Goal: Task Accomplishment & Management: Manage account settings

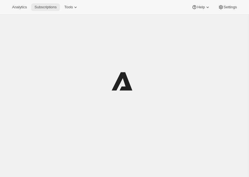
click at [53, 6] on span "Subscriptions" at bounding box center [46, 7] width 22 height 4
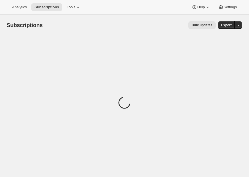
click at [199, 26] on span "Bulk updates" at bounding box center [202, 25] width 21 height 4
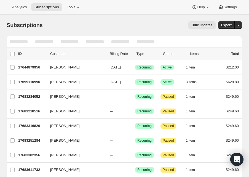
click at [198, 23] on span "Bulk updates" at bounding box center [202, 25] width 21 height 4
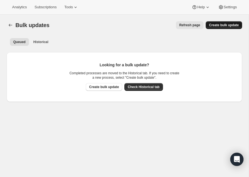
click at [218, 26] on span "Create bulk update" at bounding box center [224, 25] width 30 height 4
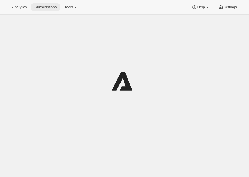
click at [45, 7] on span "Subscriptions" at bounding box center [46, 7] width 22 height 4
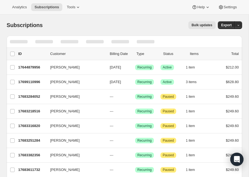
click at [206, 26] on span "Bulk updates" at bounding box center [202, 25] width 21 height 4
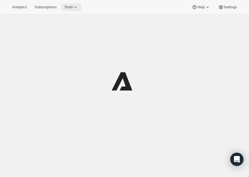
click at [65, 6] on button "Tools" at bounding box center [71, 7] width 21 height 8
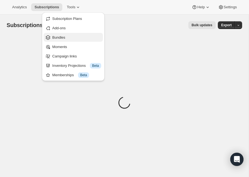
click at [63, 37] on span "Bundles" at bounding box center [58, 37] width 13 height 4
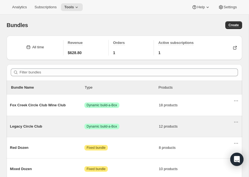
scroll to position [24, 0]
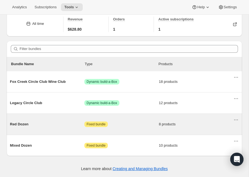
click at [21, 125] on span "Red Dozen" at bounding box center [47, 124] width 75 height 6
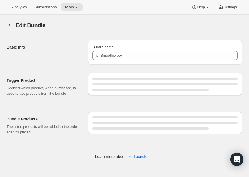
type input "Red Dozen"
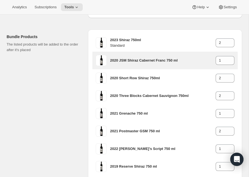
scroll to position [78, 0]
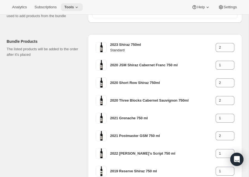
click at [73, 6] on span "Tools" at bounding box center [69, 7] width 10 height 4
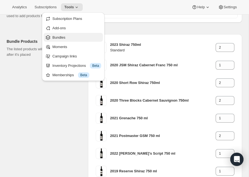
click at [67, 39] on span "Bundles" at bounding box center [76, 38] width 49 height 6
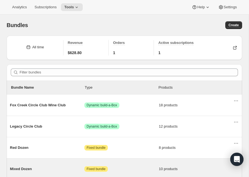
click at [21, 164] on div "Mixed Dozen Attention Fixed bundle 10 products" at bounding box center [122, 169] width 224 height 14
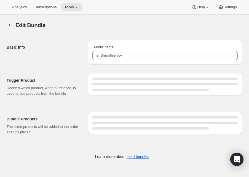
type input "Mixed Dozen"
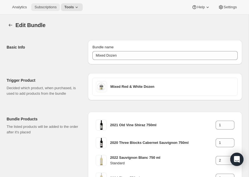
click at [47, 7] on span "Subscriptions" at bounding box center [46, 7] width 22 height 4
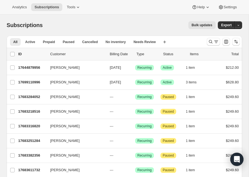
click at [202, 25] on span "Bulk updates" at bounding box center [202, 25] width 21 height 4
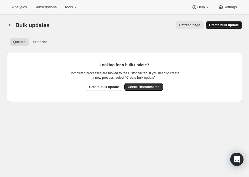
click at [222, 27] on span "Create bulk update" at bounding box center [224, 25] width 30 height 4
select select "16"
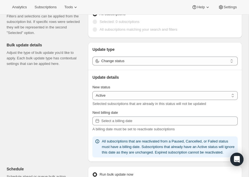
scroll to position [45, 0]
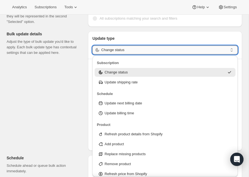
click at [141, 52] on input "Change status" at bounding box center [164, 50] width 127 height 9
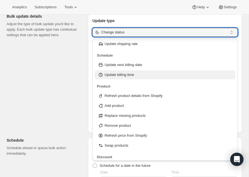
scroll to position [18, 0]
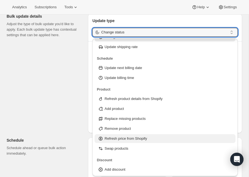
click at [133, 138] on p "Refresh price from Shopify" at bounding box center [126, 139] width 43 height 6
type input "Refresh price from Shopify"
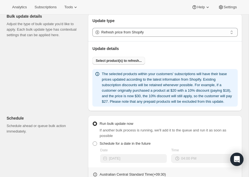
click at [116, 61] on span "Select product(s) to refresh..." at bounding box center [119, 61] width 46 height 4
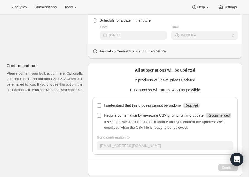
scroll to position [217, 0]
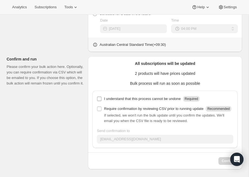
click at [108, 102] on p "I understand that this process cannot be undone" at bounding box center [142, 99] width 77 height 6
click at [102, 101] on input "I understand that this process cannot be undone Required" at bounding box center [99, 99] width 4 height 4
checkbox input "true"
click at [100, 111] on input "Require confirmation by reviewing CSV prior to running update Recommended" at bounding box center [99, 109] width 4 height 4
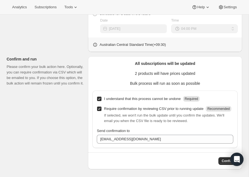
click at [105, 112] on p "Require confirmation by reviewing CSV prior to running update" at bounding box center [154, 109] width 100 height 6
click at [102, 111] on input "Require confirmation by reviewing CSV prior to running update Recommended" at bounding box center [99, 109] width 4 height 4
checkbox input "false"
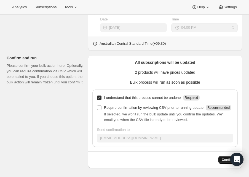
click at [224, 159] on span "Confirm" at bounding box center [228, 160] width 13 height 4
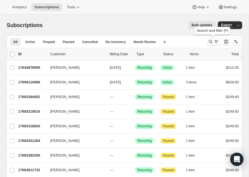
click at [211, 43] on icon "Search and filter results" at bounding box center [211, 42] width 6 height 6
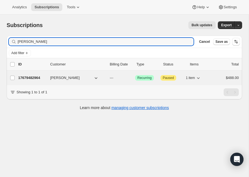
type input "dean ost"
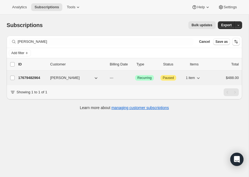
click at [65, 78] on span "[PERSON_NAME]" at bounding box center [65, 78] width 30 height 6
click at [74, 80] on span "[PERSON_NAME]" at bounding box center [65, 78] width 30 height 6
click at [31, 79] on p "17679482964" at bounding box center [32, 78] width 28 height 6
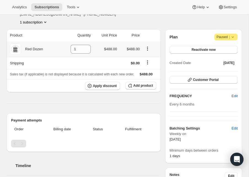
scroll to position [37, 0]
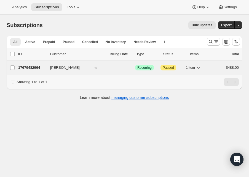
click at [29, 68] on p "17679482964" at bounding box center [32, 68] width 28 height 6
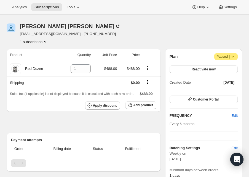
scroll to position [19, 0]
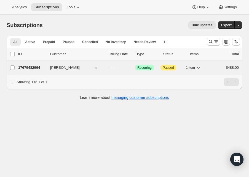
click at [28, 68] on p "17679482964" at bounding box center [32, 68] width 28 height 6
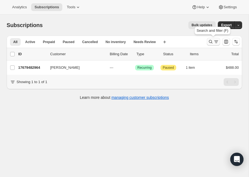
click at [215, 41] on icon "Search and filter results" at bounding box center [217, 40] width 4 height 1
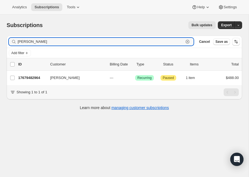
click at [188, 41] on icon "button" at bounding box center [188, 42] width 6 height 6
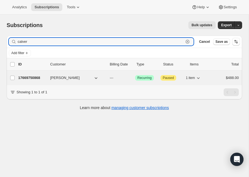
type input "calver"
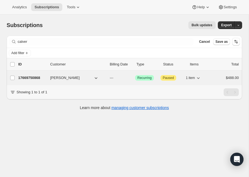
click at [30, 78] on p "17669750868" at bounding box center [32, 78] width 28 height 6
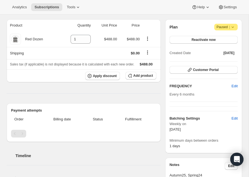
scroll to position [253, 0]
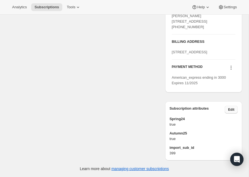
click at [232, 110] on span "Edit" at bounding box center [231, 109] width 6 height 4
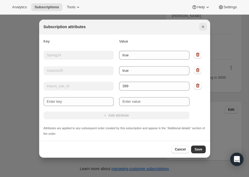
click at [202, 28] on icon "Close" at bounding box center [203, 27] width 6 height 6
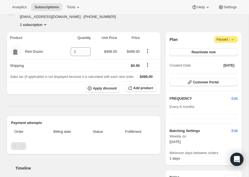
scroll to position [0, 0]
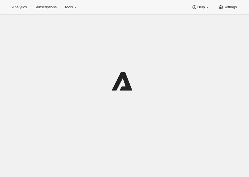
click at [76, 13] on div "Analytics Subscriptions Tools Help Settings" at bounding box center [124, 7] width 249 height 15
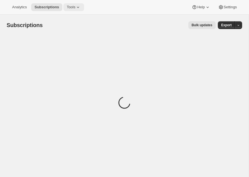
click at [73, 9] on span "Tools" at bounding box center [71, 7] width 9 height 4
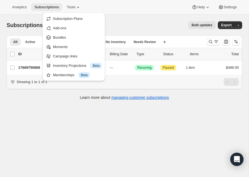
click at [50, 6] on span "Subscriptions" at bounding box center [47, 7] width 25 height 4
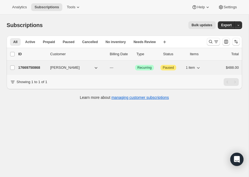
click at [28, 68] on p "17669750868" at bounding box center [32, 68] width 28 height 6
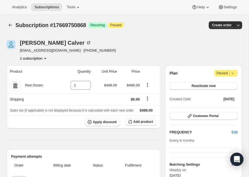
click at [233, 73] on icon at bounding box center [233, 73] width 6 height 6
click at [236, 51] on div "[PERSON_NAME] [EMAIL_ADDRESS][DOMAIN_NAME] · [PHONE_NUMBER] 1 subscription" at bounding box center [125, 50] width 236 height 21
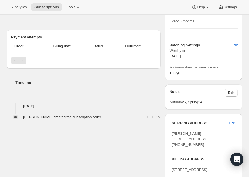
scroll to position [120, 0]
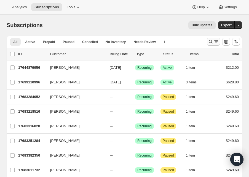
click at [216, 42] on icon "Search and filter results" at bounding box center [216, 41] width 3 height 1
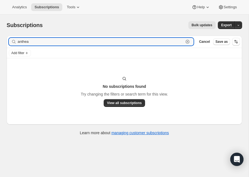
drag, startPoint x: 35, startPoint y: 40, endPoint x: -6, endPoint y: 38, distance: 40.9
click at [0, 38] on html "Analytics Subscriptions Tools Help Settings Skip to content Subscriptions. This…" at bounding box center [124, 88] width 249 height 177
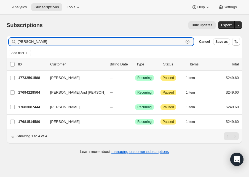
type input "tara"
click at [185, 42] on icon "button" at bounding box center [188, 42] width 6 height 6
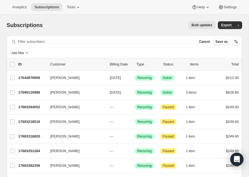
click at [102, 26] on div "Bulk updates" at bounding box center [132, 25] width 166 height 8
click at [241, 24] on button "button" at bounding box center [239, 25] width 8 height 8
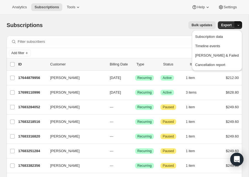
click at [241, 24] on button "button" at bounding box center [239, 25] width 8 height 8
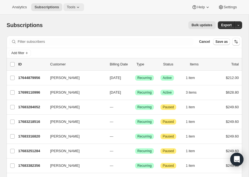
click at [72, 8] on span "Tools" at bounding box center [71, 7] width 9 height 4
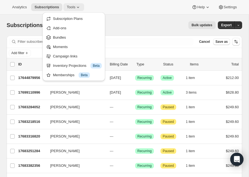
click at [75, 7] on span "Tools" at bounding box center [71, 7] width 9 height 4
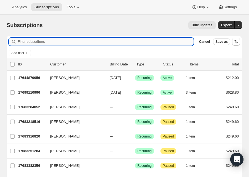
click at [25, 41] on input "Filter subscribers" at bounding box center [106, 42] width 176 height 8
